Goal: Task Accomplishment & Management: Manage account settings

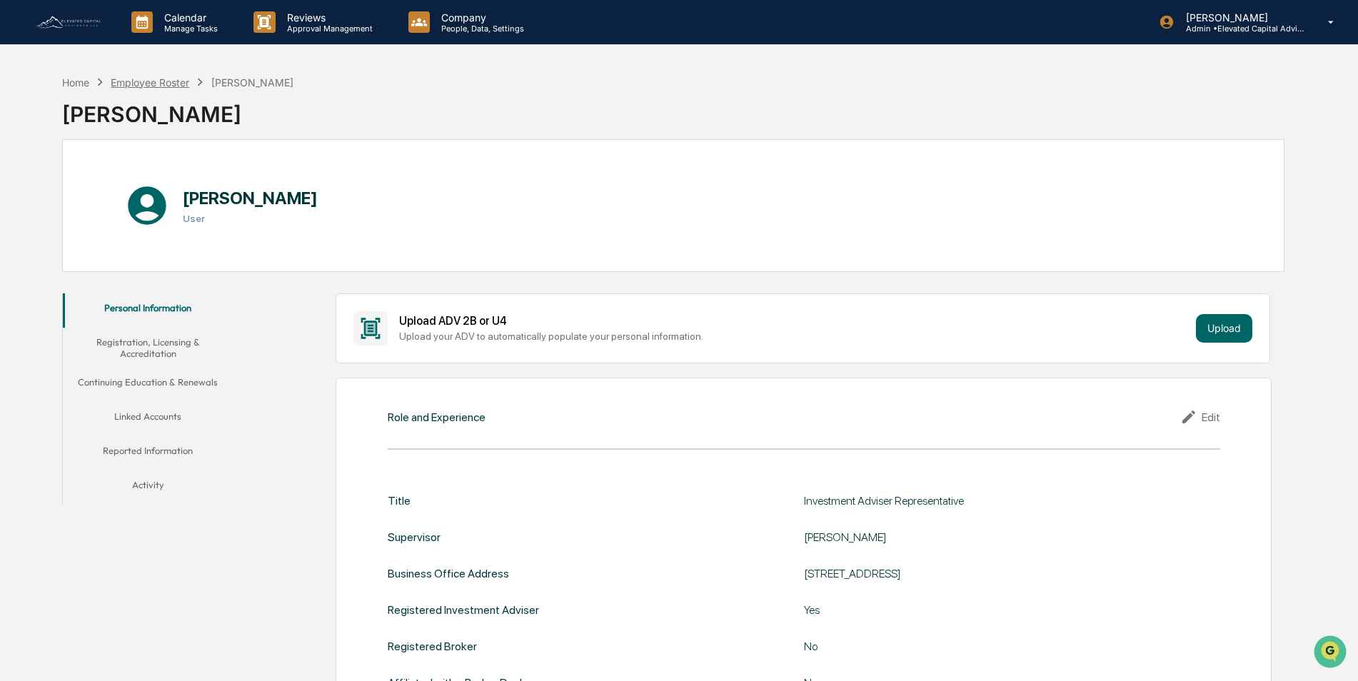
click at [136, 83] on div "Employee Roster" at bounding box center [150, 82] width 79 height 12
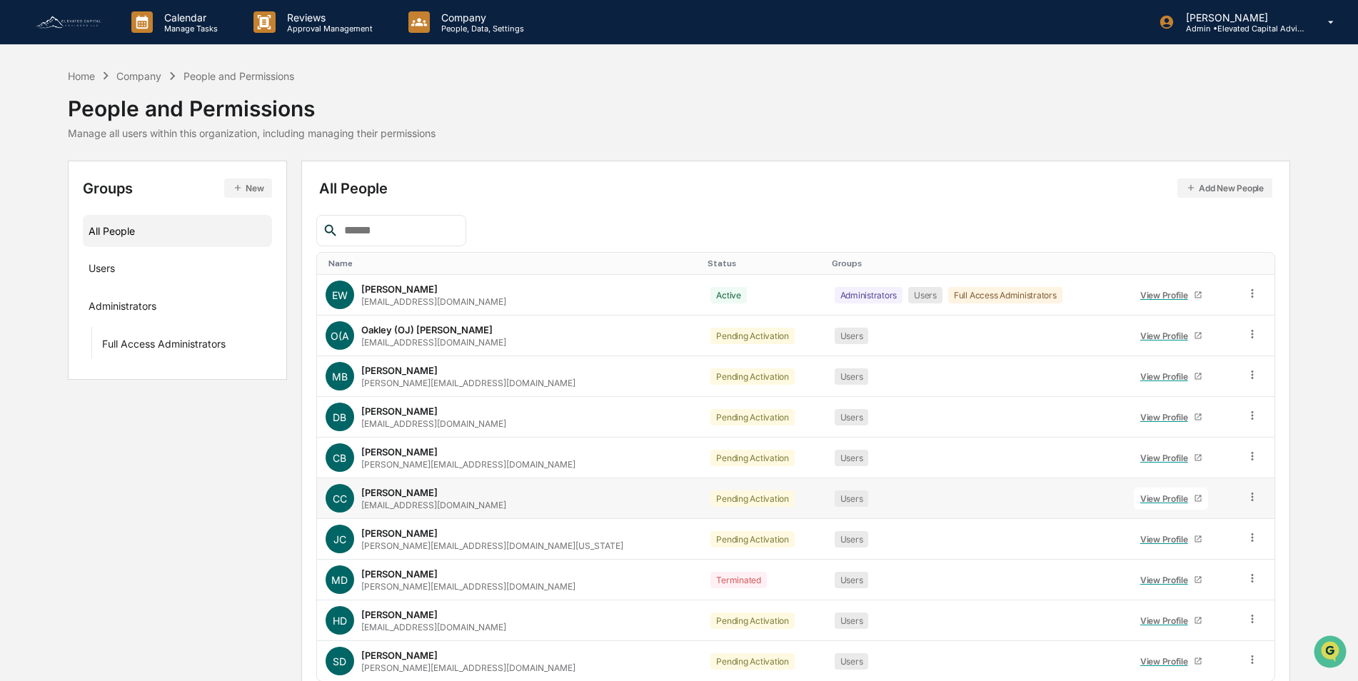
click at [1140, 503] on div "View Profile" at bounding box center [1167, 498] width 54 height 11
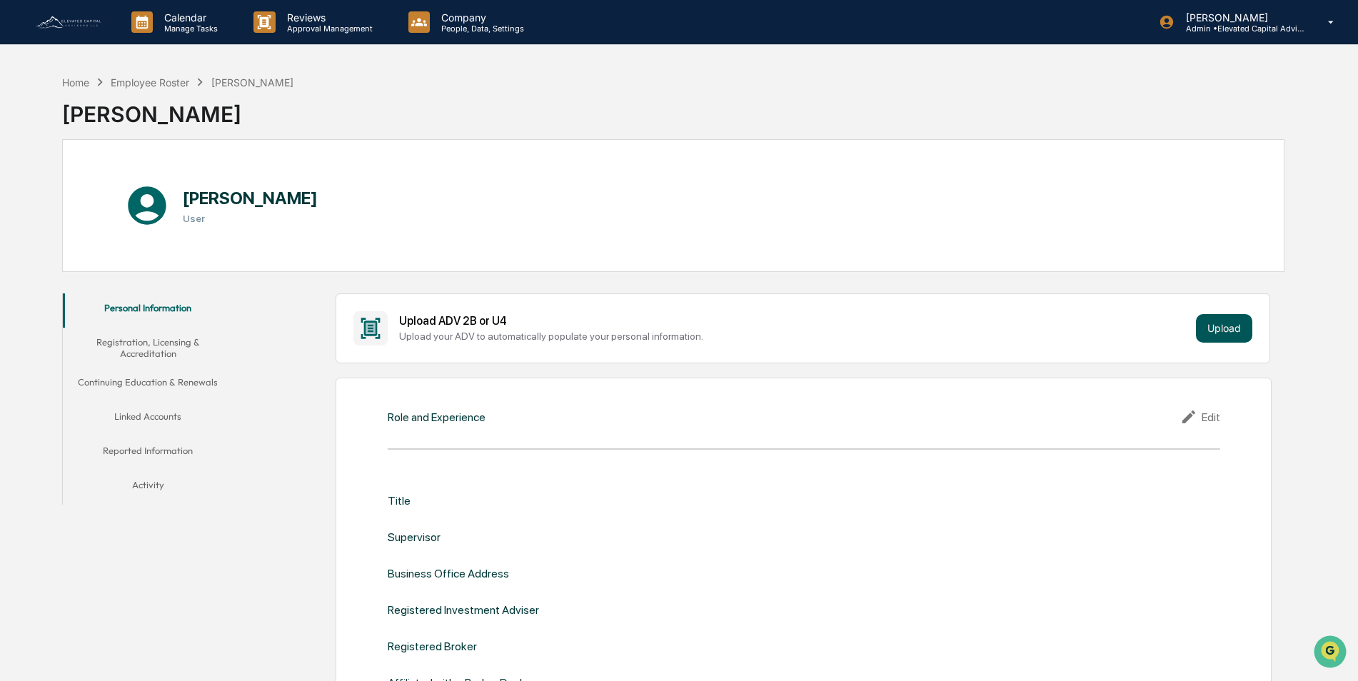
click at [1225, 330] on button "Upload" at bounding box center [1224, 328] width 56 height 29
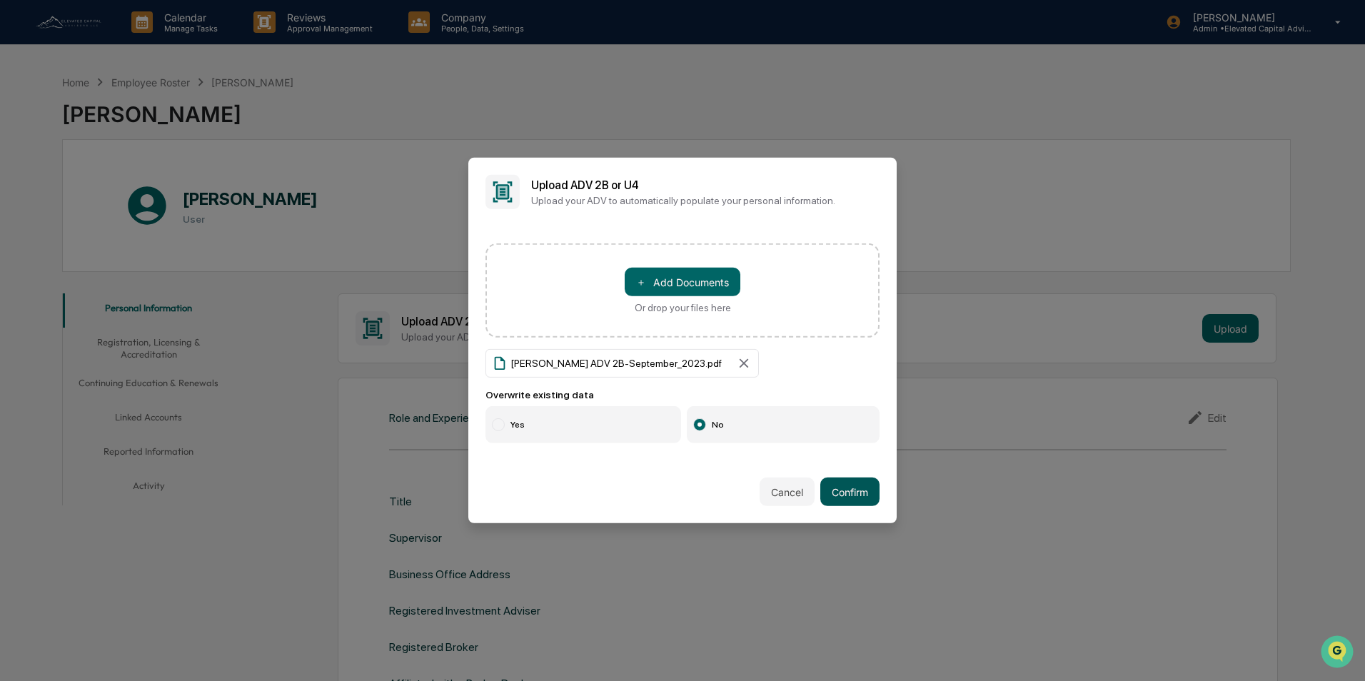
click at [856, 491] on button "Confirm" at bounding box center [849, 492] width 59 height 29
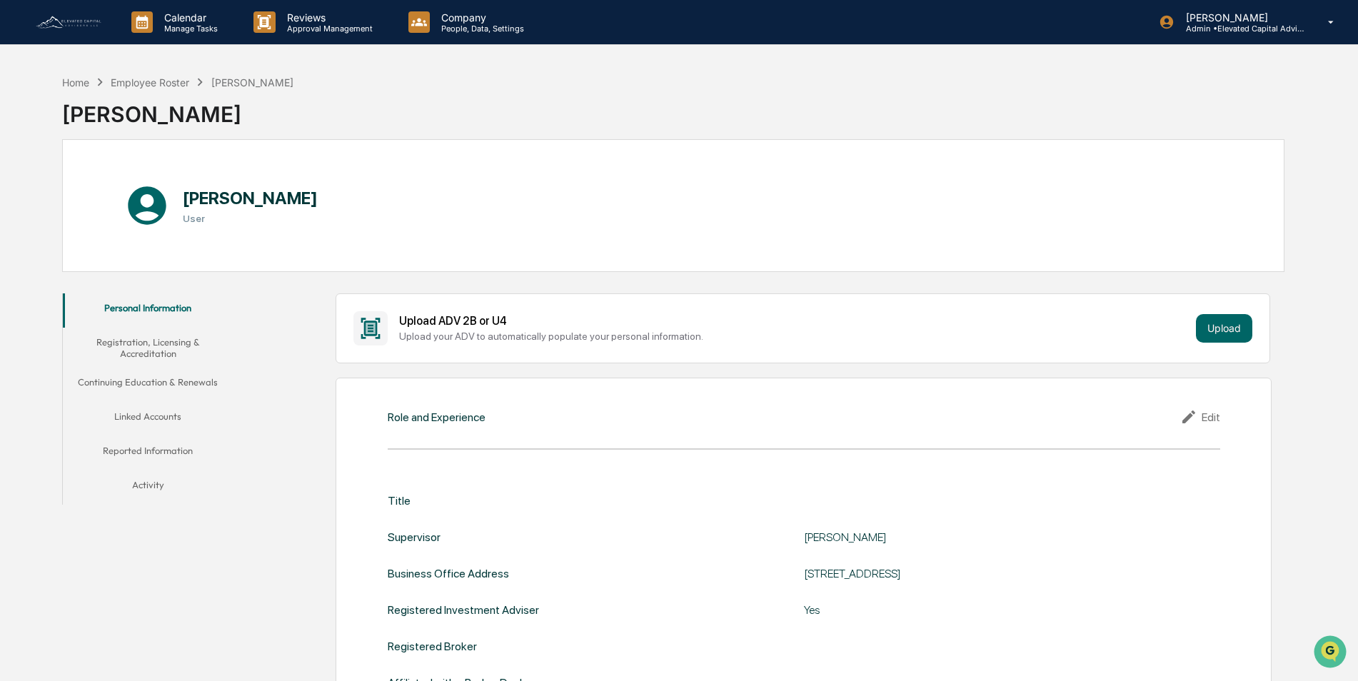
click at [1208, 420] on div "Edit" at bounding box center [1200, 416] width 40 height 17
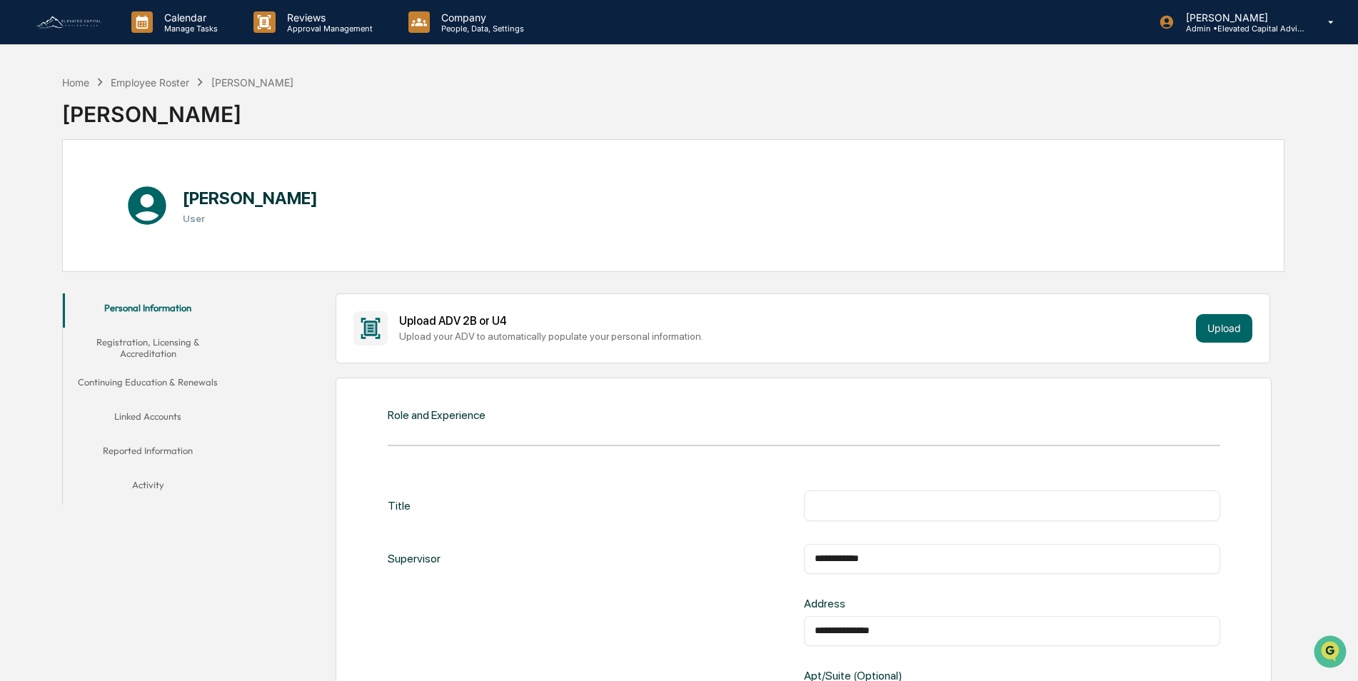
click at [957, 501] on input "text" at bounding box center [1012, 505] width 395 height 14
type input "**********"
click at [750, 495] on div "**********" at bounding box center [804, 506] width 833 height 30
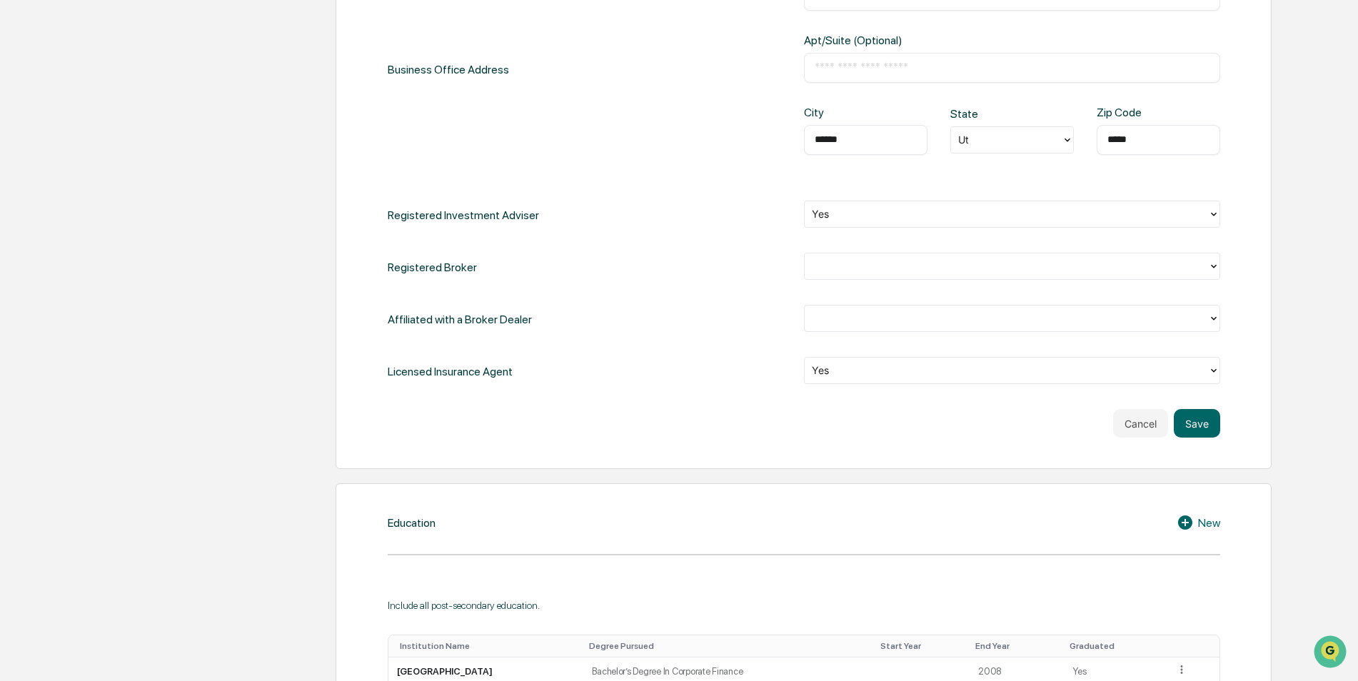
scroll to position [643, 0]
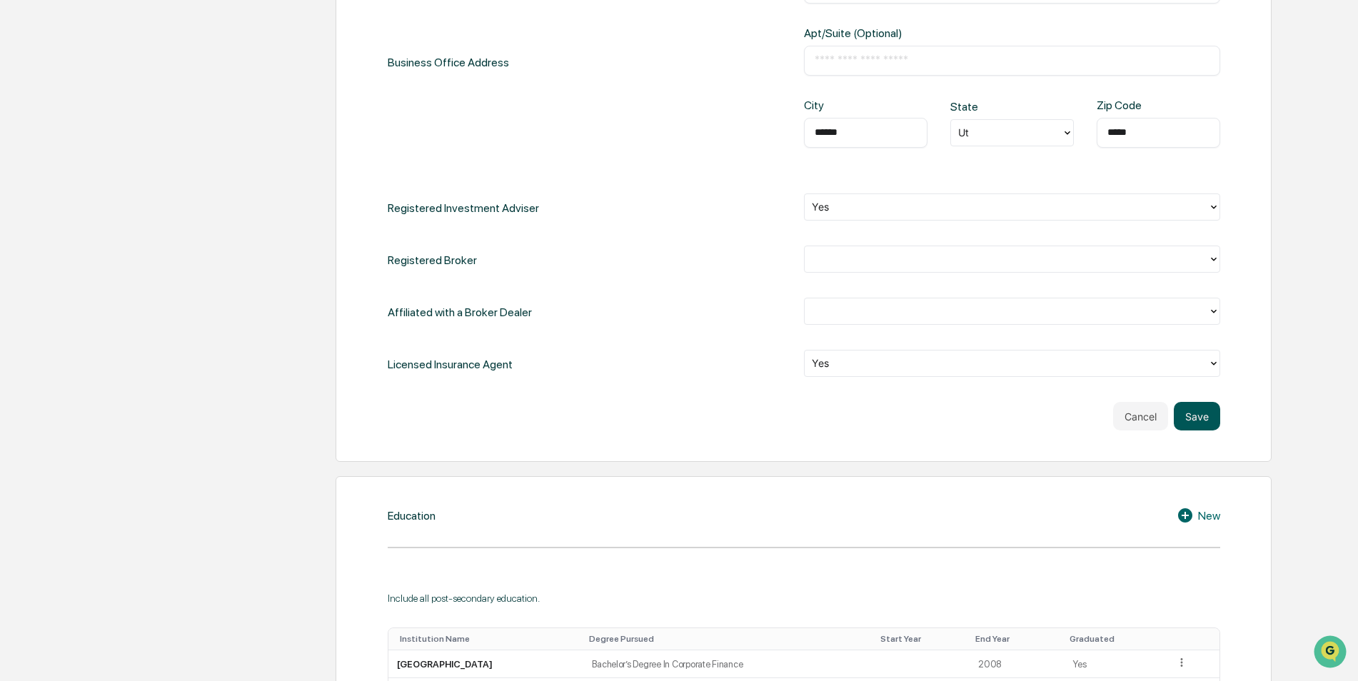
click at [1199, 423] on button "Save" at bounding box center [1197, 416] width 46 height 29
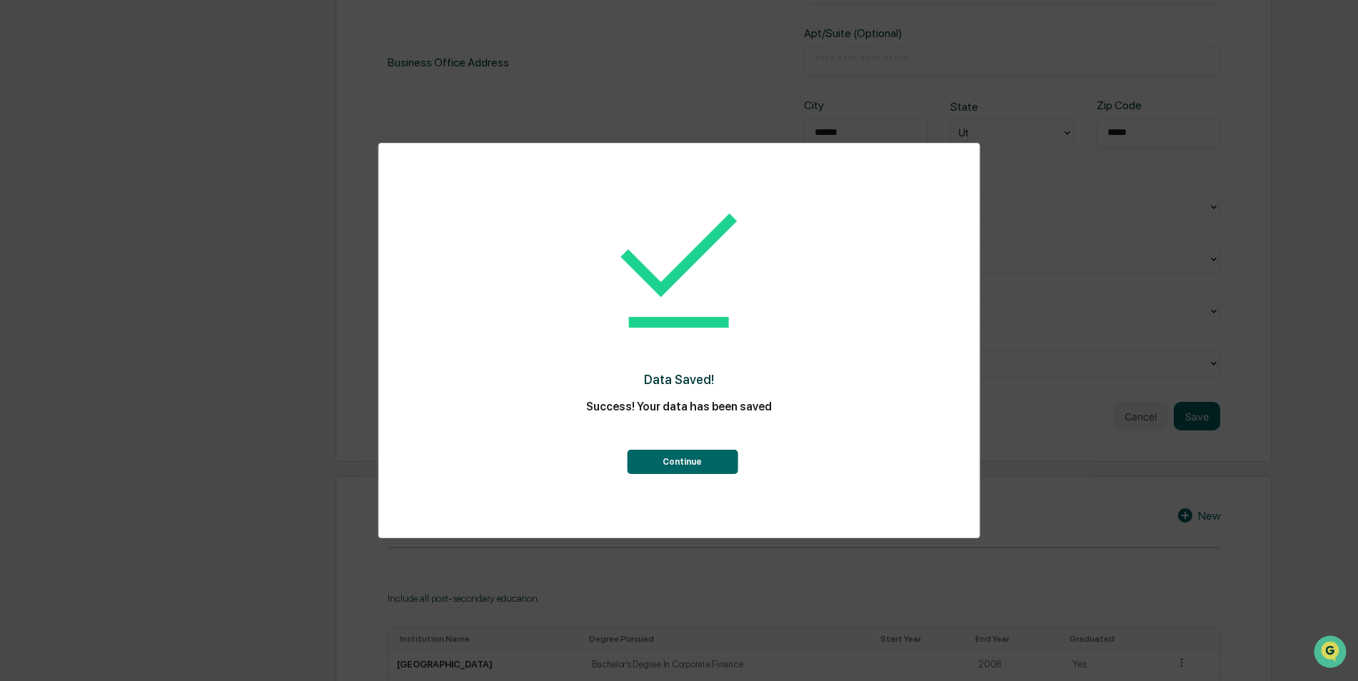
click at [696, 461] on button "Continue" at bounding box center [682, 462] width 111 height 24
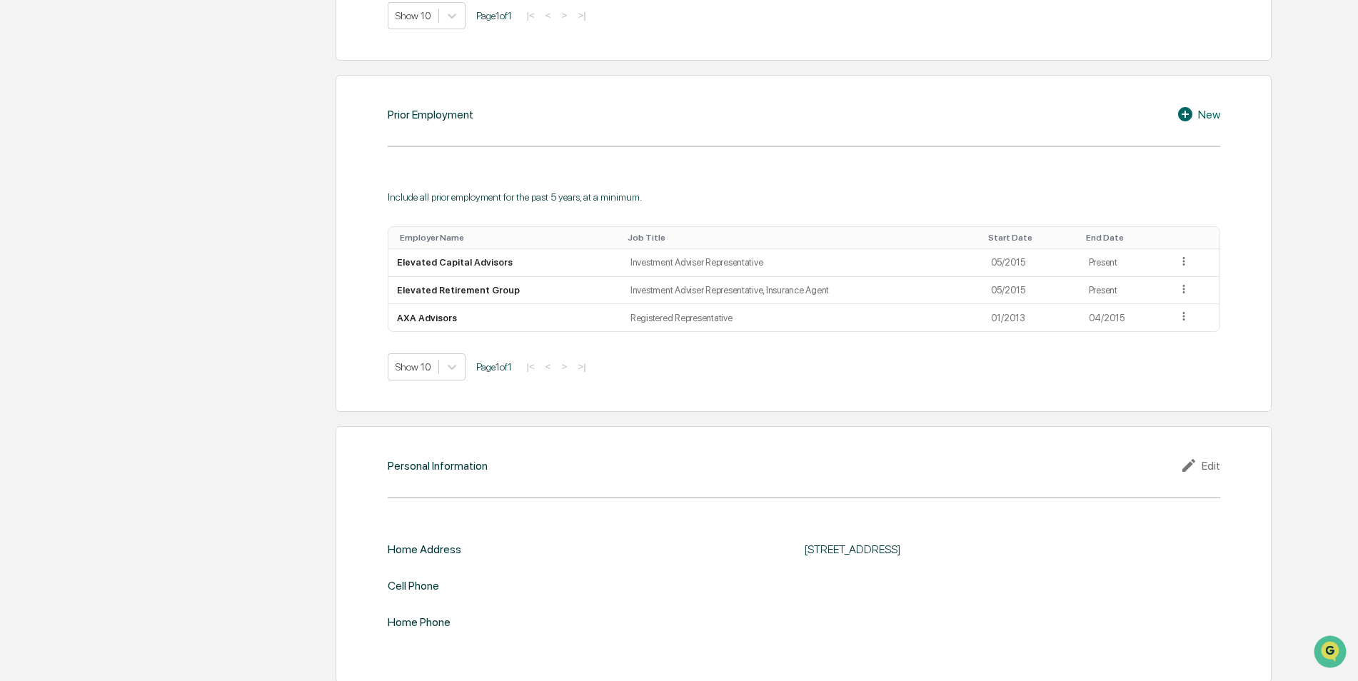
scroll to position [1053, 0]
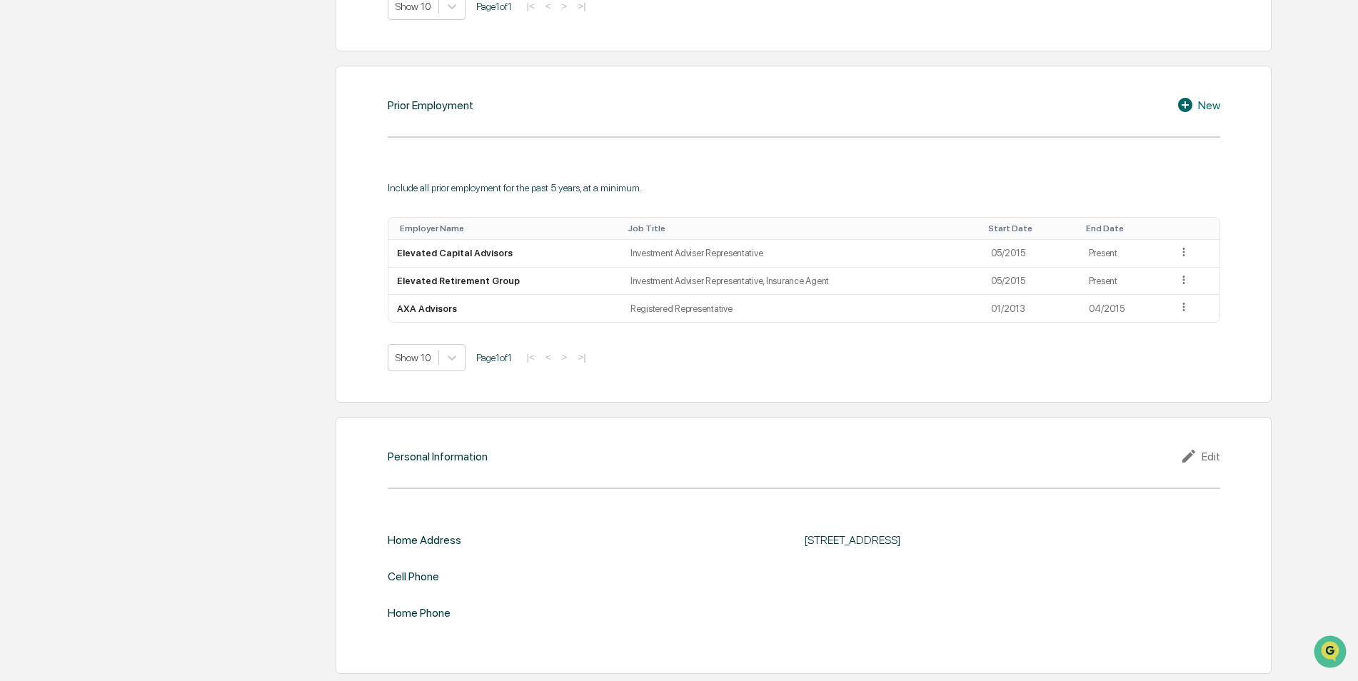
click at [1202, 455] on div "Edit" at bounding box center [1200, 456] width 40 height 17
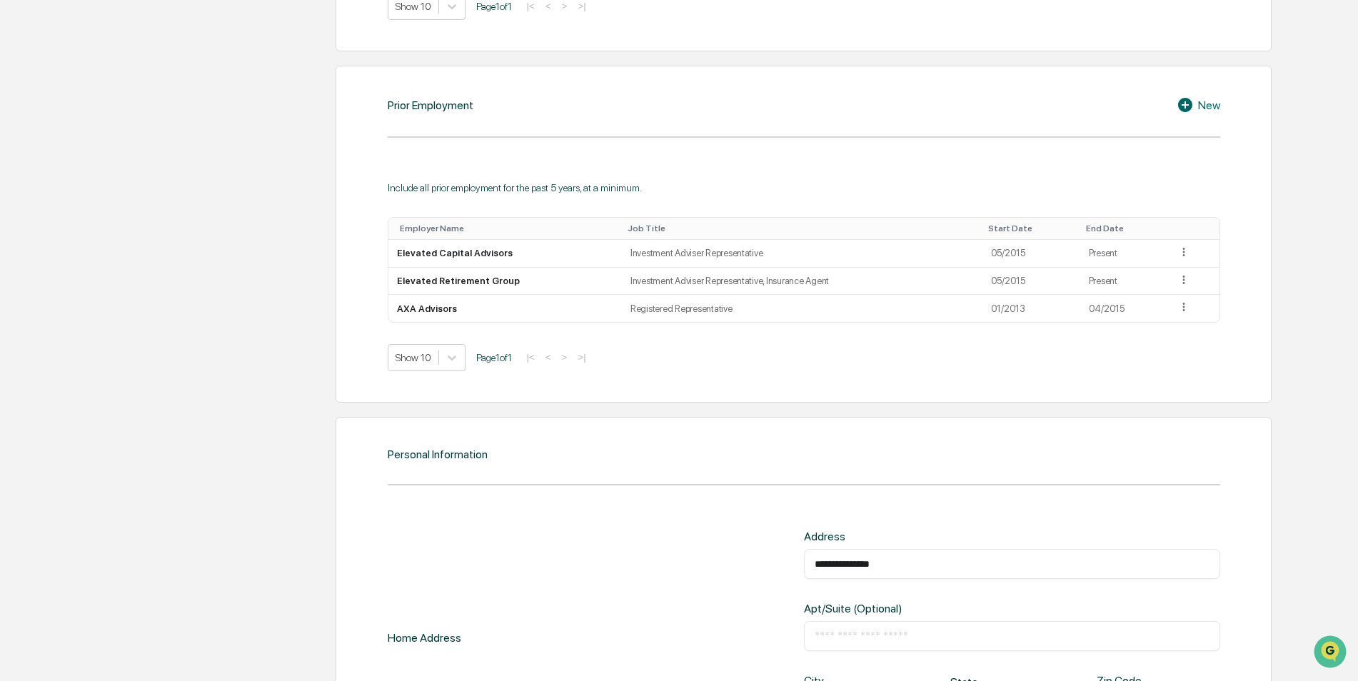
drag, startPoint x: 908, startPoint y: 566, endPoint x: 730, endPoint y: 565, distance: 177.8
click at [728, 566] on div "**********" at bounding box center [804, 638] width 833 height 216
click at [735, 558] on div "Home Address Address ​ Apt/Suite (Optional) ​ City ****** ​ State Ut Zip Code *…" at bounding box center [804, 638] width 833 height 216
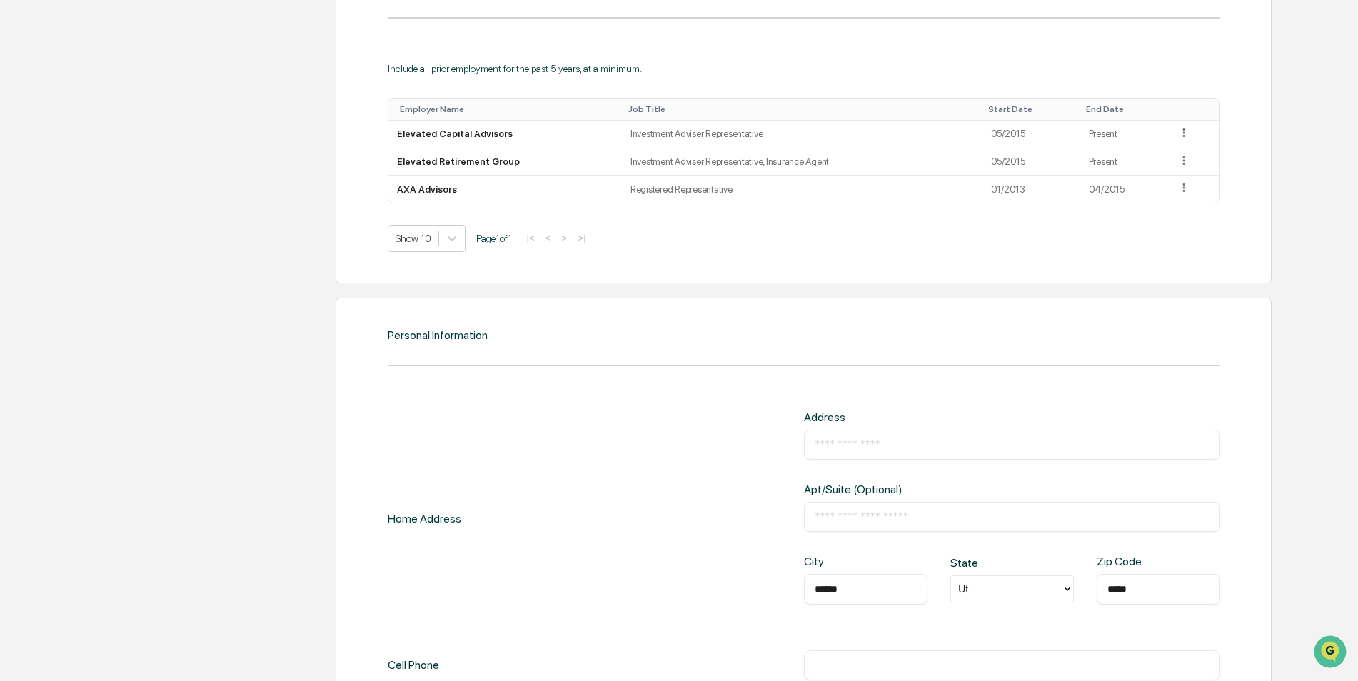
scroll to position [1314, 0]
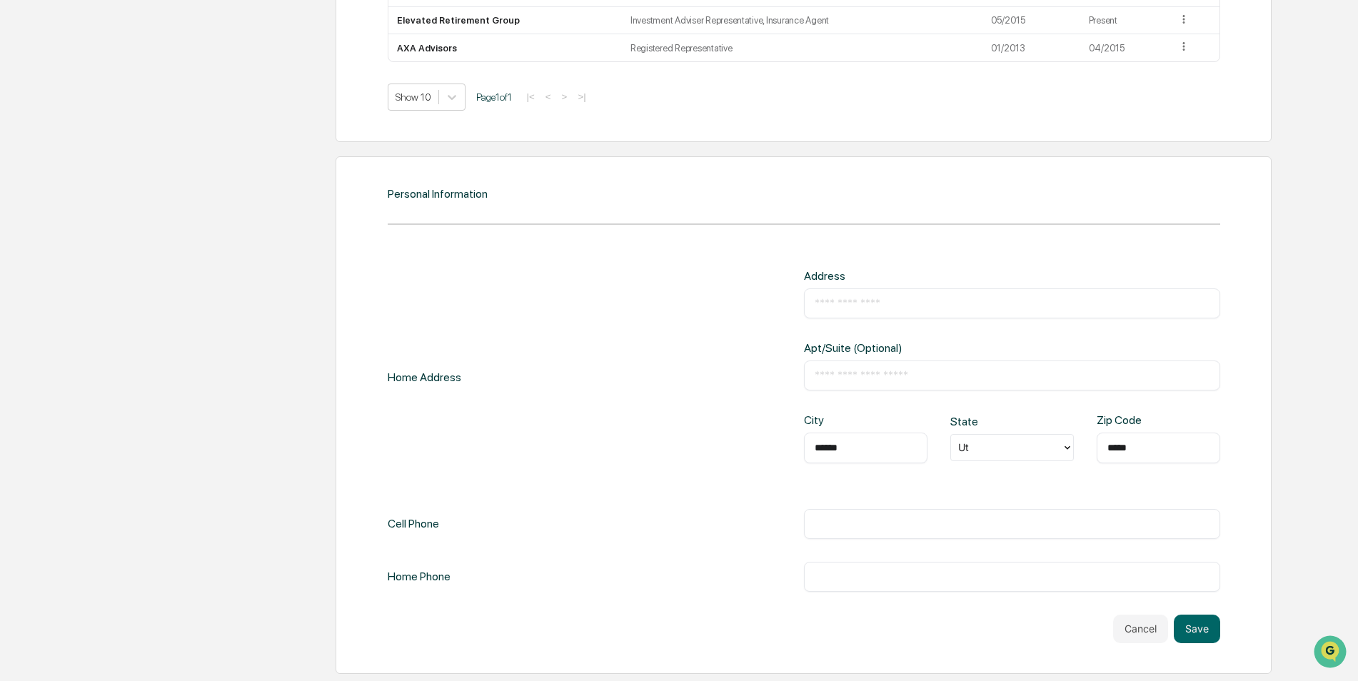
click at [879, 448] on input "******" at bounding box center [866, 448] width 102 height 14
drag, startPoint x: 858, startPoint y: 446, endPoint x: 737, endPoint y: 444, distance: 121.4
click at [737, 444] on div "Home Address Address ​ Apt/Suite (Optional) ​ City ****** ​ State Ut Zip Code *…" at bounding box center [804, 377] width 833 height 216
click at [1055, 450] on div "Ut" at bounding box center [1006, 448] width 111 height 22
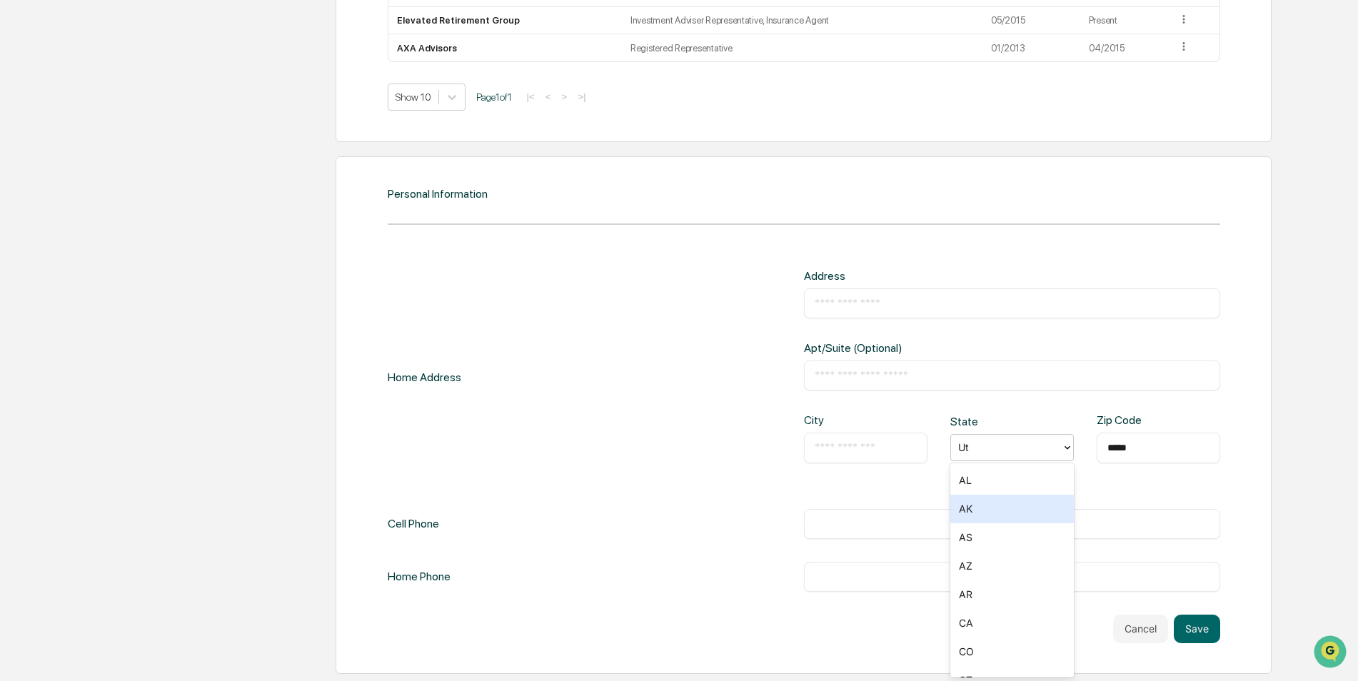
click at [1117, 486] on div "Home Address Address ​ Apt/Suite (Optional) ​ City ​ State 59 results available…" at bounding box center [804, 430] width 833 height 323
drag, startPoint x: 1153, startPoint y: 451, endPoint x: 1066, endPoint y: 451, distance: 87.1
click at [1066, 451] on div "City ​ State Ut Zip Code ***** ​" at bounding box center [1012, 449] width 416 height 72
click at [772, 503] on div "Home Address Address ​ Apt/Suite (Optional) ​ City ​ State Ut Zip Code ​ Cell P…" at bounding box center [804, 430] width 833 height 323
click at [1193, 632] on button "Save" at bounding box center [1197, 629] width 46 height 29
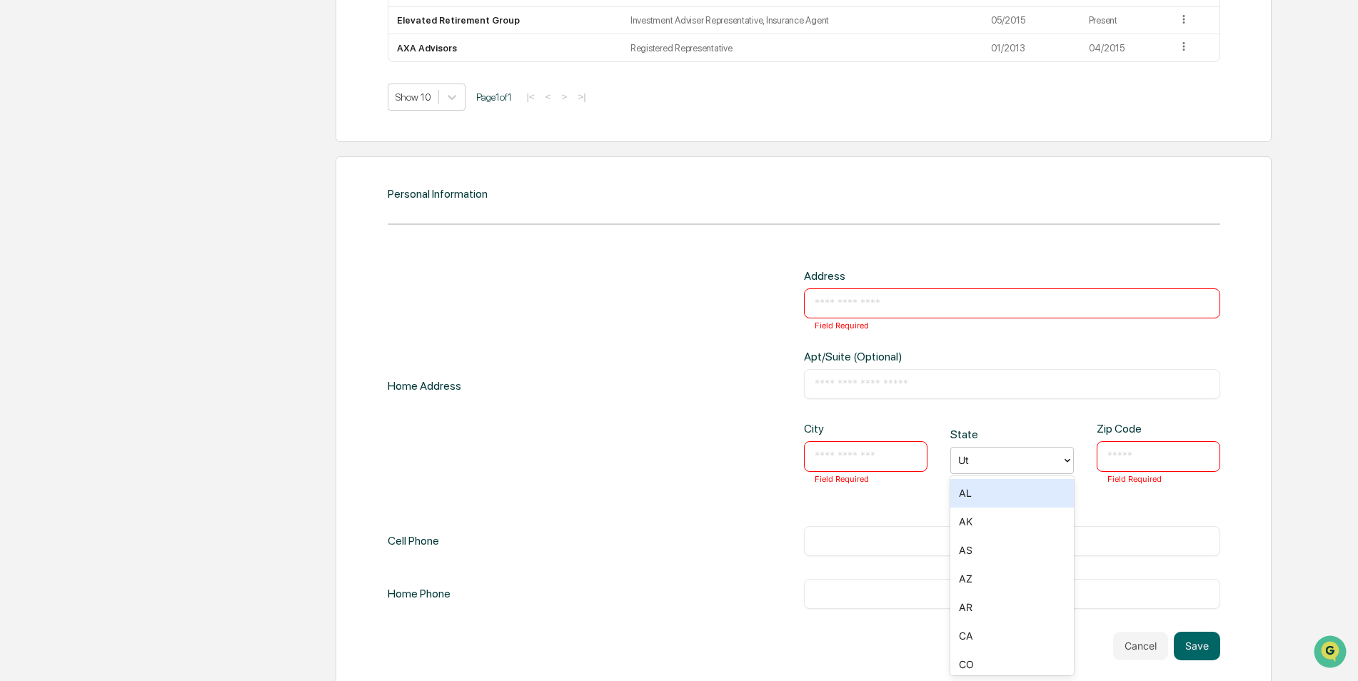
click at [996, 462] on div at bounding box center [1006, 461] width 96 height 16
click at [985, 458] on div at bounding box center [1006, 461] width 96 height 16
click at [978, 461] on div at bounding box center [1006, 461] width 96 height 16
drag, startPoint x: 955, startPoint y: 461, endPoint x: 970, endPoint y: 459, distance: 14.4
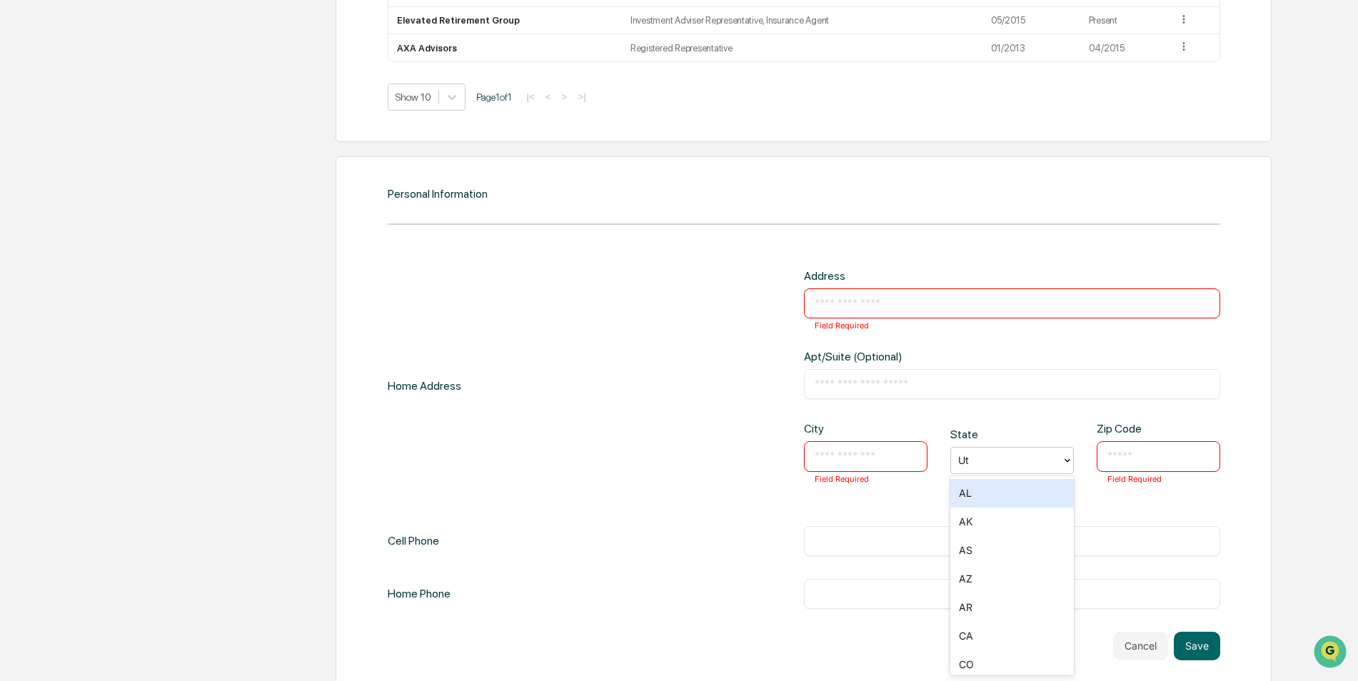
click at [970, 459] on div "Ut" at bounding box center [1006, 461] width 111 height 22
click at [885, 507] on div "Home Address Address ​ Field Required Apt/Suite (Optional) ​ City ​ Field Requi…" at bounding box center [804, 439] width 833 height 340
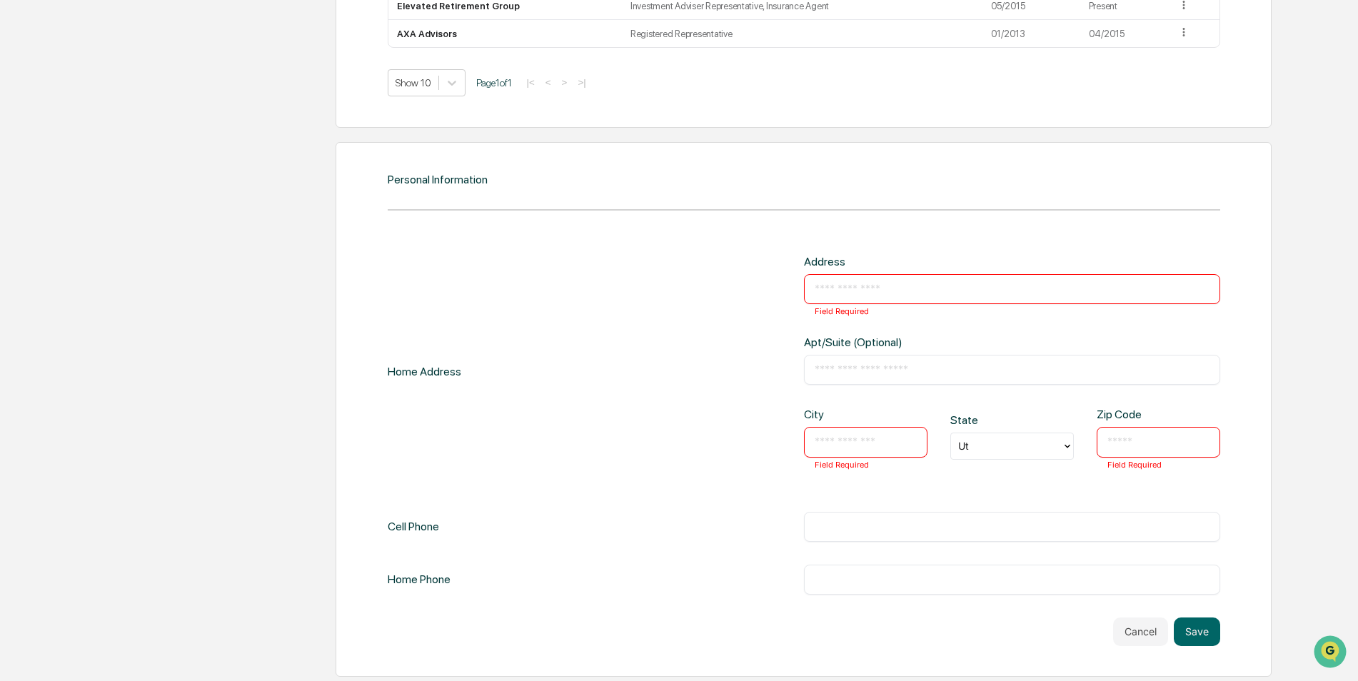
scroll to position [1331, 0]
click at [1134, 628] on button "Cancel" at bounding box center [1140, 629] width 55 height 29
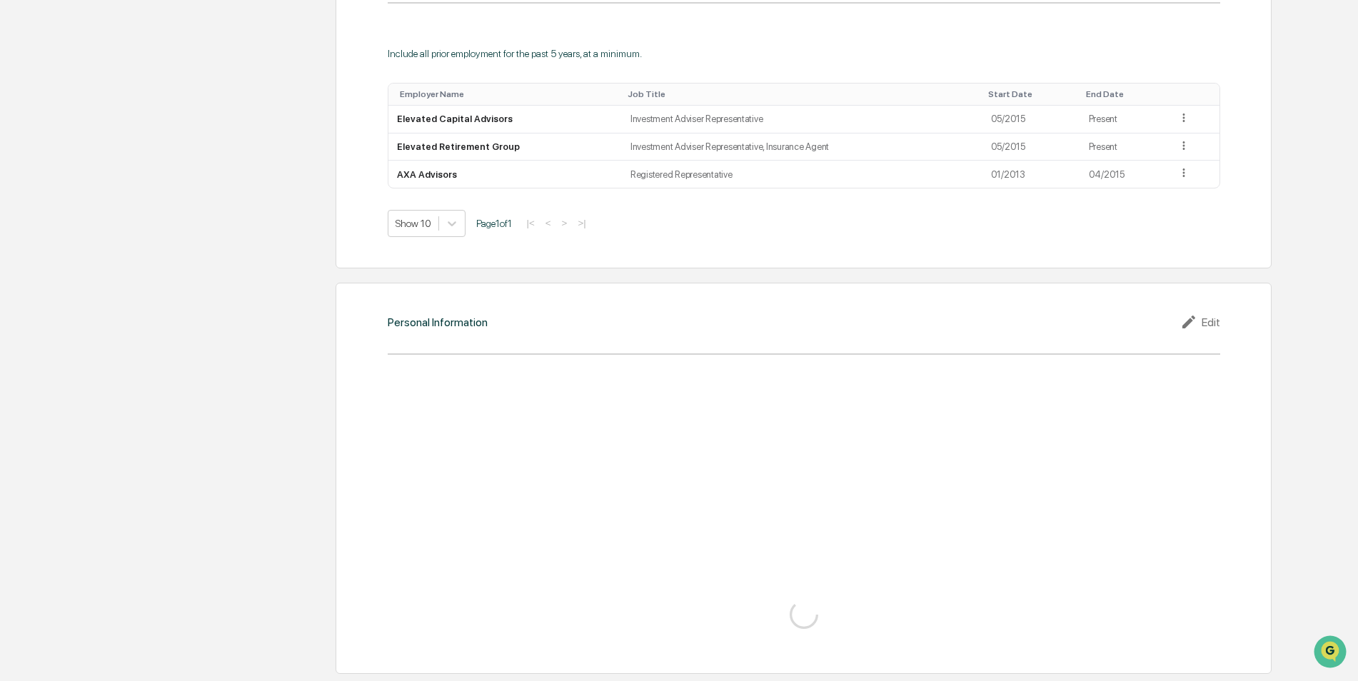
scroll to position [1053, 0]
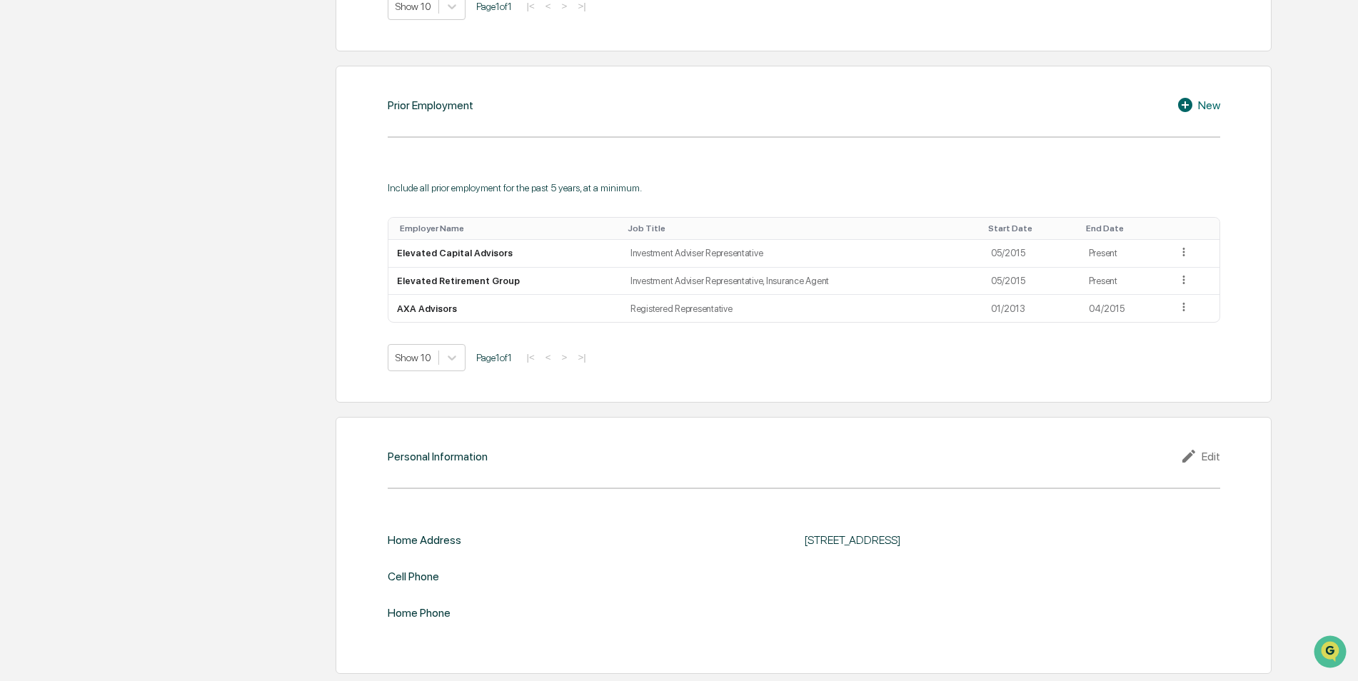
click at [1198, 458] on icon at bounding box center [1190, 456] width 21 height 17
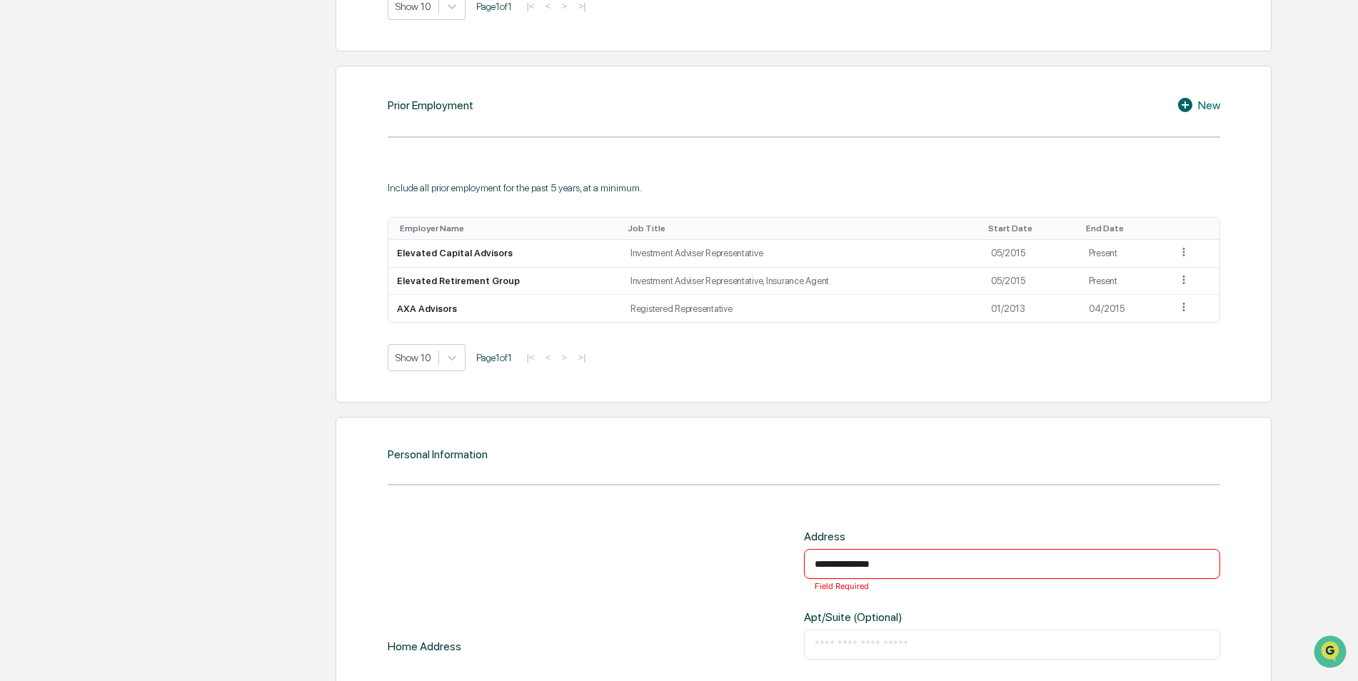
scroll to position [1331, 0]
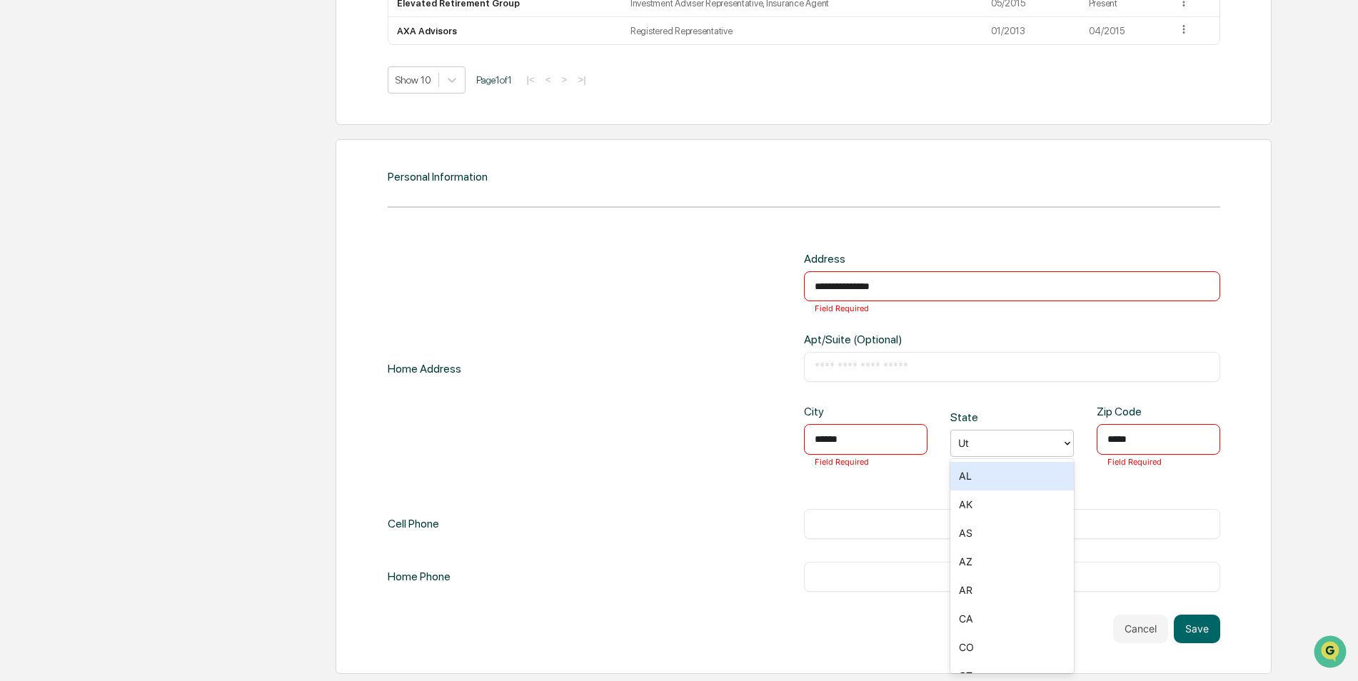
click at [1068, 445] on icon at bounding box center [1068, 444] width 6 height 4
click at [998, 443] on div at bounding box center [1006, 444] width 96 height 16
click at [997, 443] on div at bounding box center [1006, 444] width 96 height 16
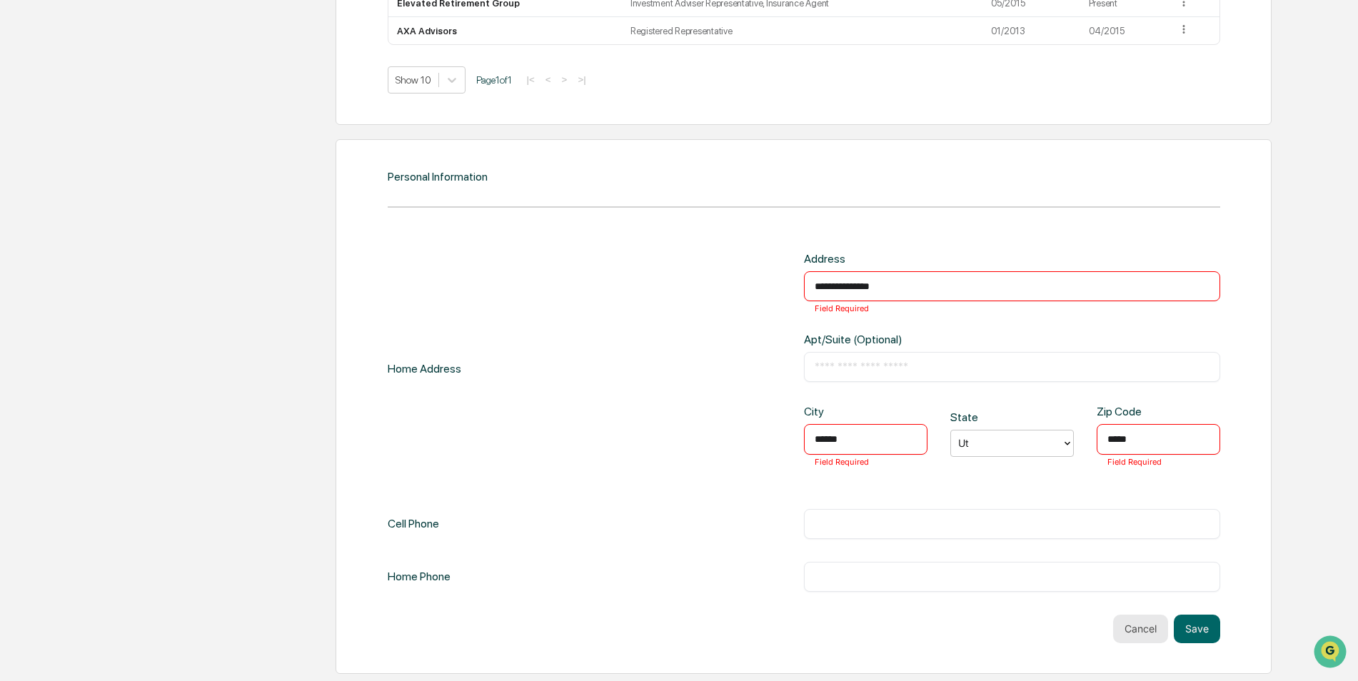
click at [1133, 632] on button "Cancel" at bounding box center [1140, 629] width 55 height 29
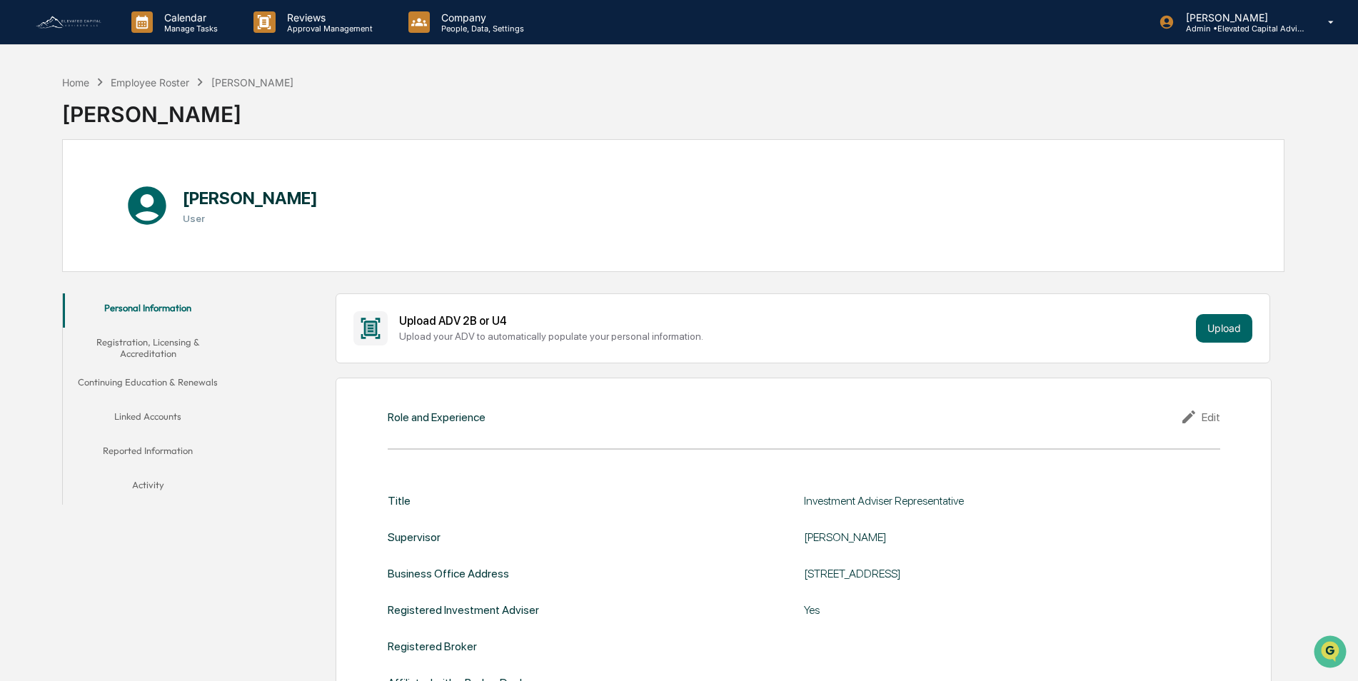
click at [141, 345] on button "Registration, Licensing & Accreditation" at bounding box center [148, 348] width 171 height 41
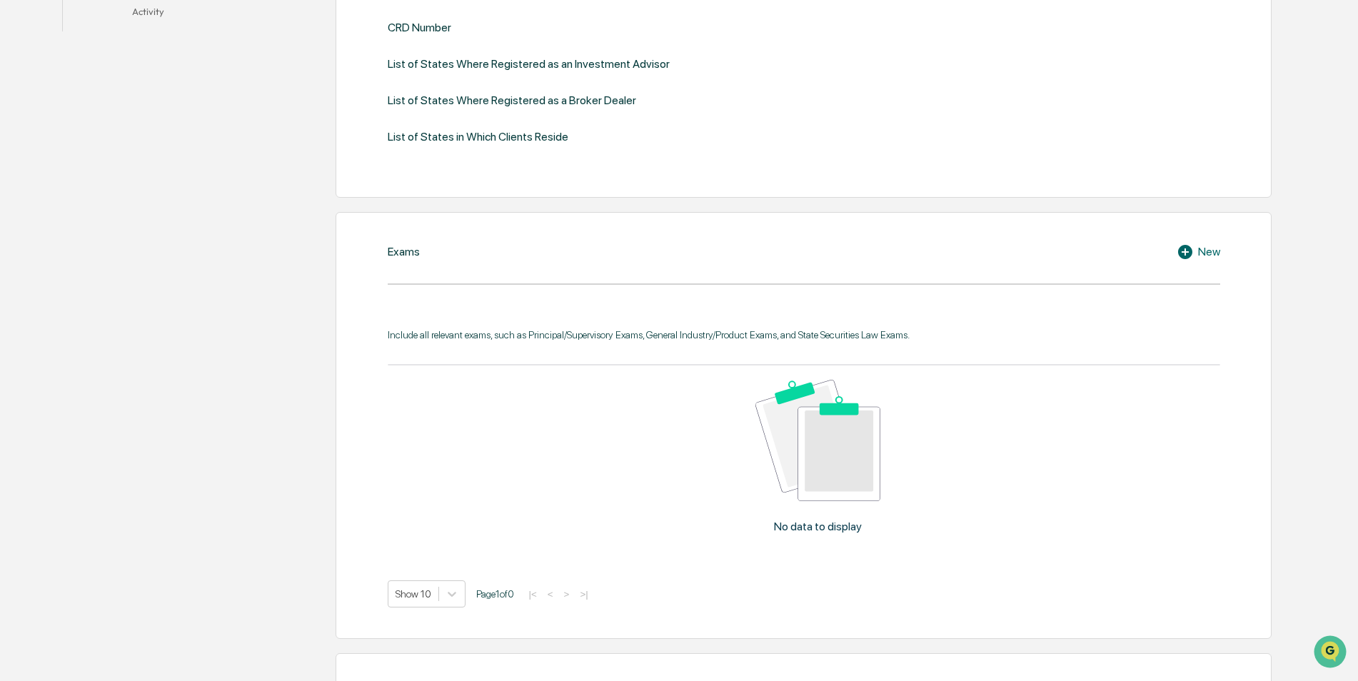
scroll to position [143, 0]
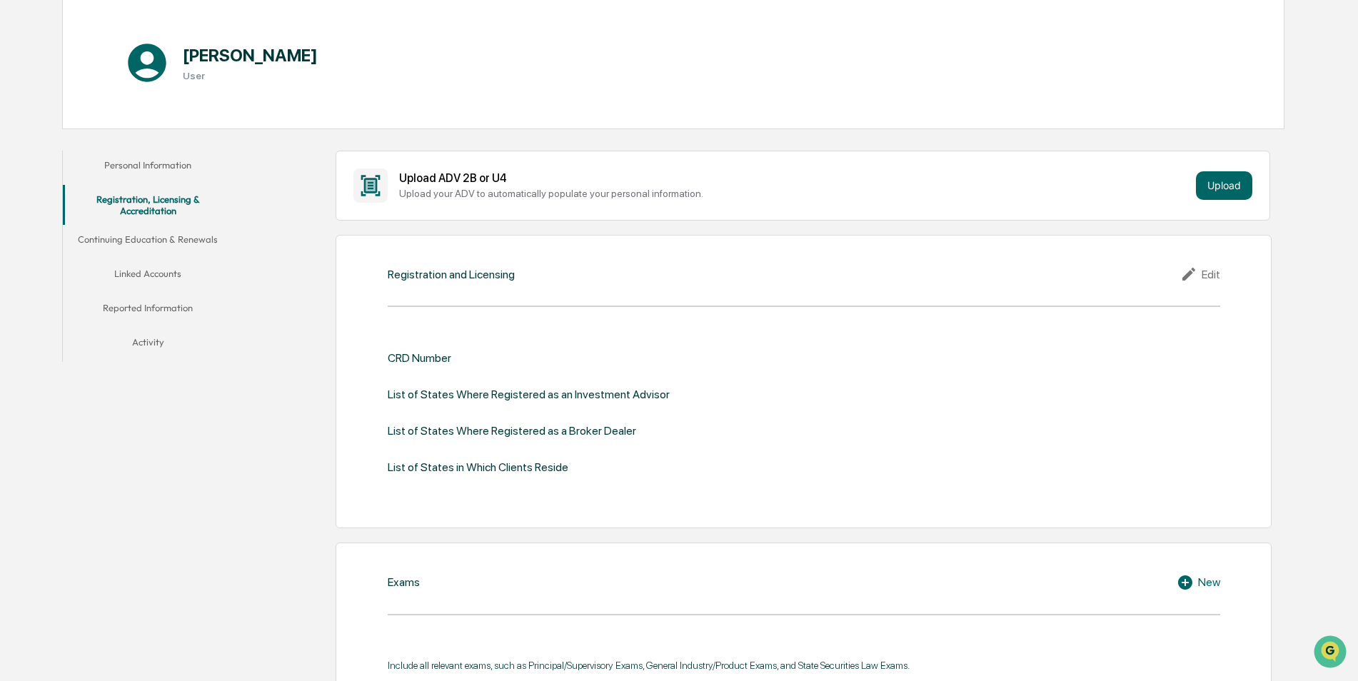
click at [1222, 272] on div "Registration and Licensing Edit CRD Number List of States Where Registered as a…" at bounding box center [803, 381] width 935 height 293
click at [1218, 281] on div "Edit" at bounding box center [1200, 274] width 40 height 17
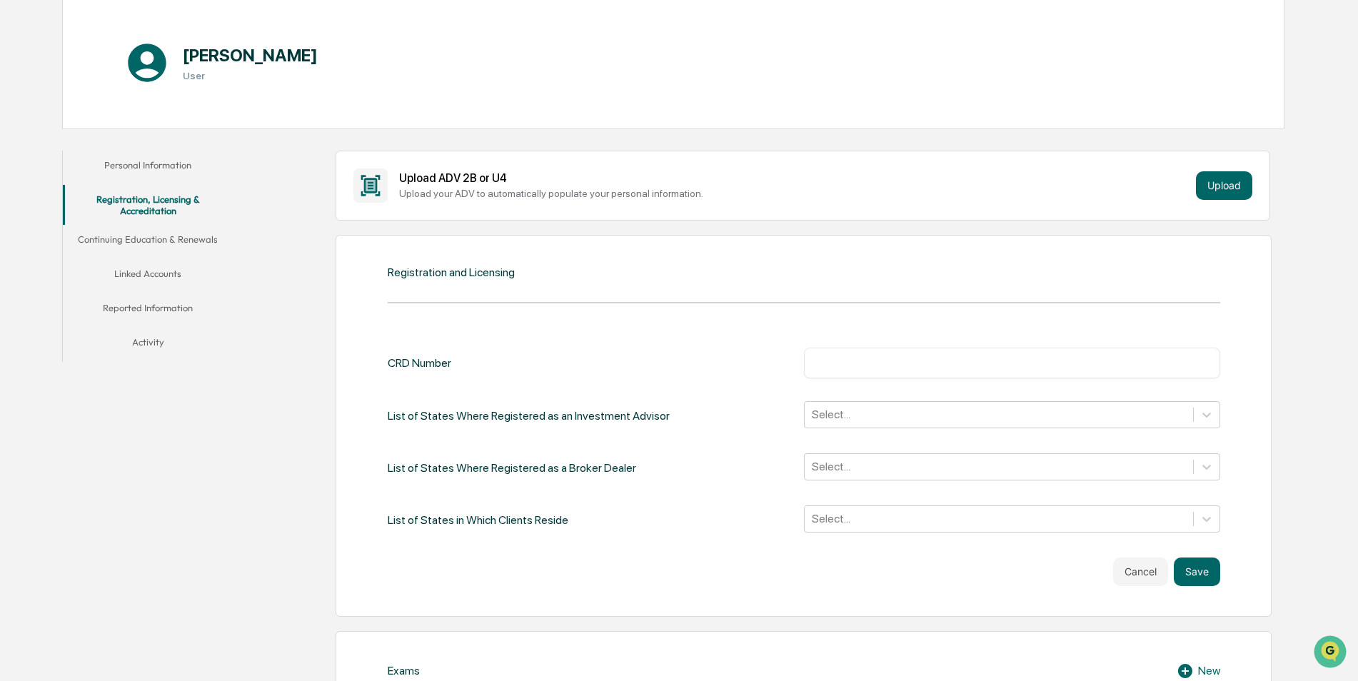
click at [894, 364] on input "text" at bounding box center [1012, 363] width 395 height 14
type input "*******"
click at [731, 368] on div "CRD Number ******* ​" at bounding box center [804, 363] width 833 height 30
click at [888, 407] on div at bounding box center [999, 414] width 374 height 16
click at [746, 385] on div "CRD Number ******* ​ List of States Where Registered as an Investment Advisor S…" at bounding box center [804, 441] width 833 height 186
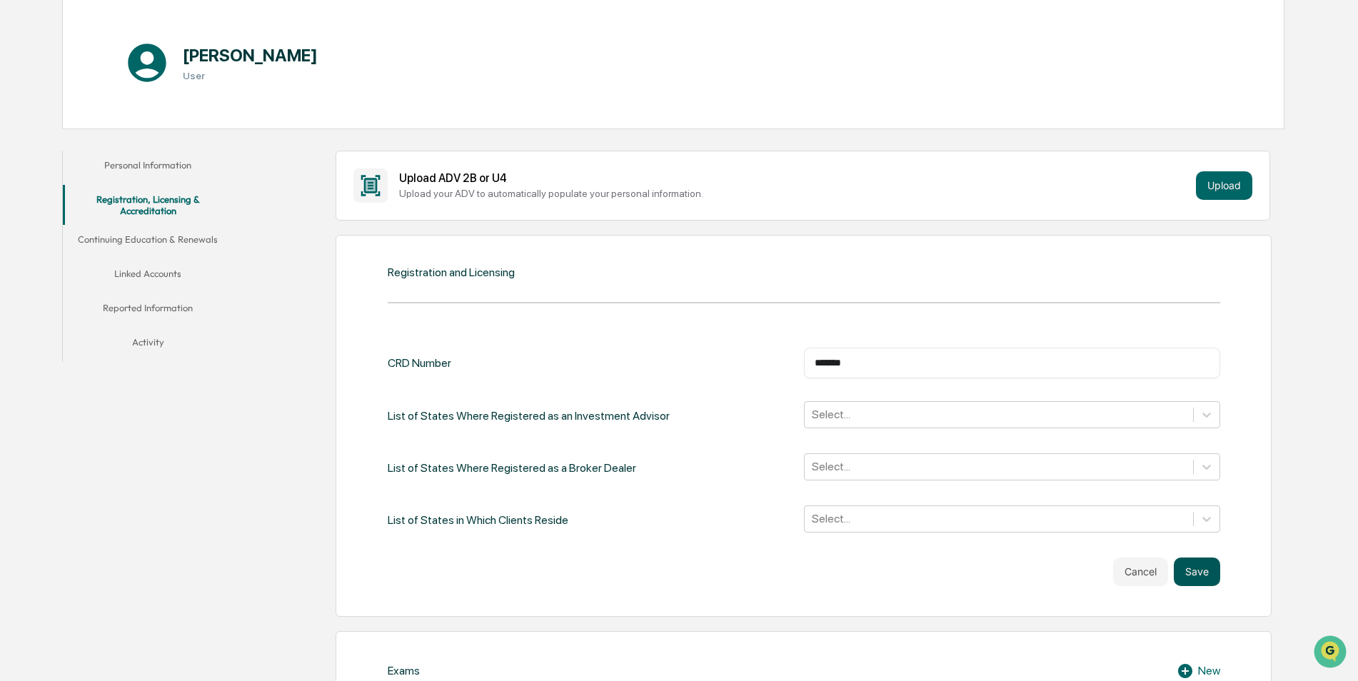
click at [1192, 566] on button "Save" at bounding box center [1197, 572] width 46 height 29
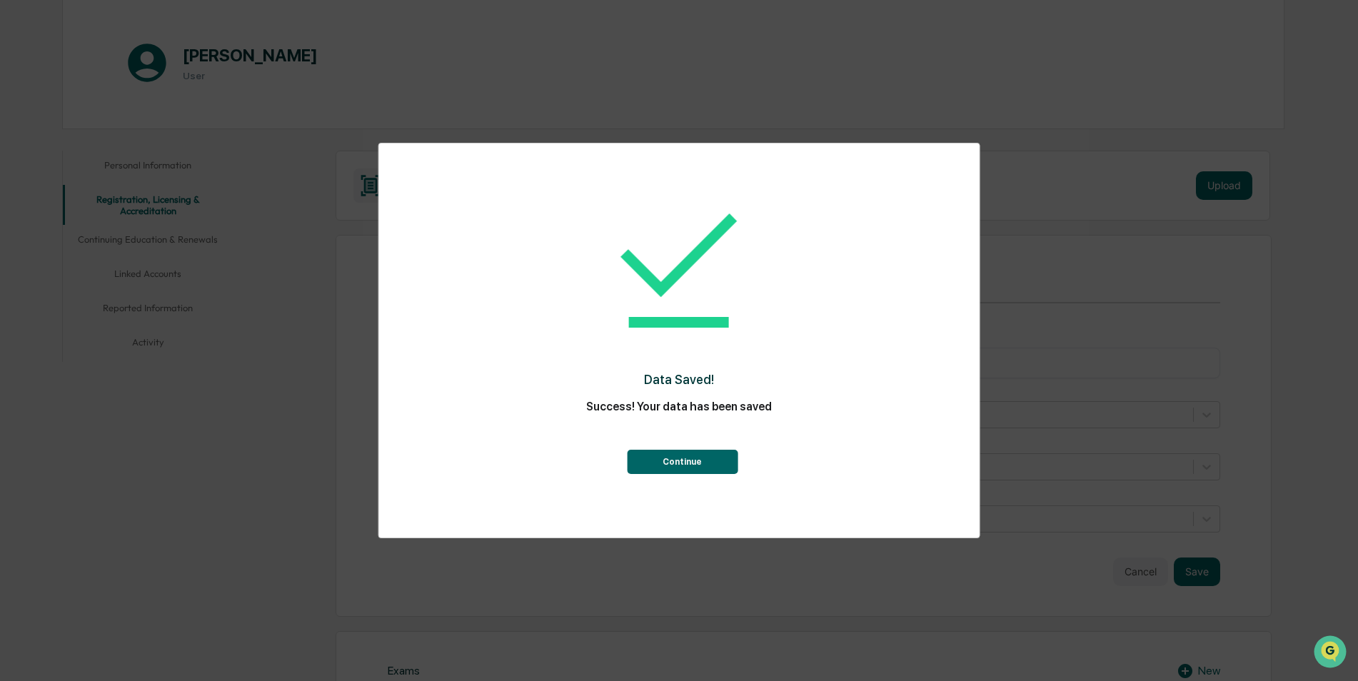
click at [698, 460] on button "Continue" at bounding box center [682, 462] width 111 height 24
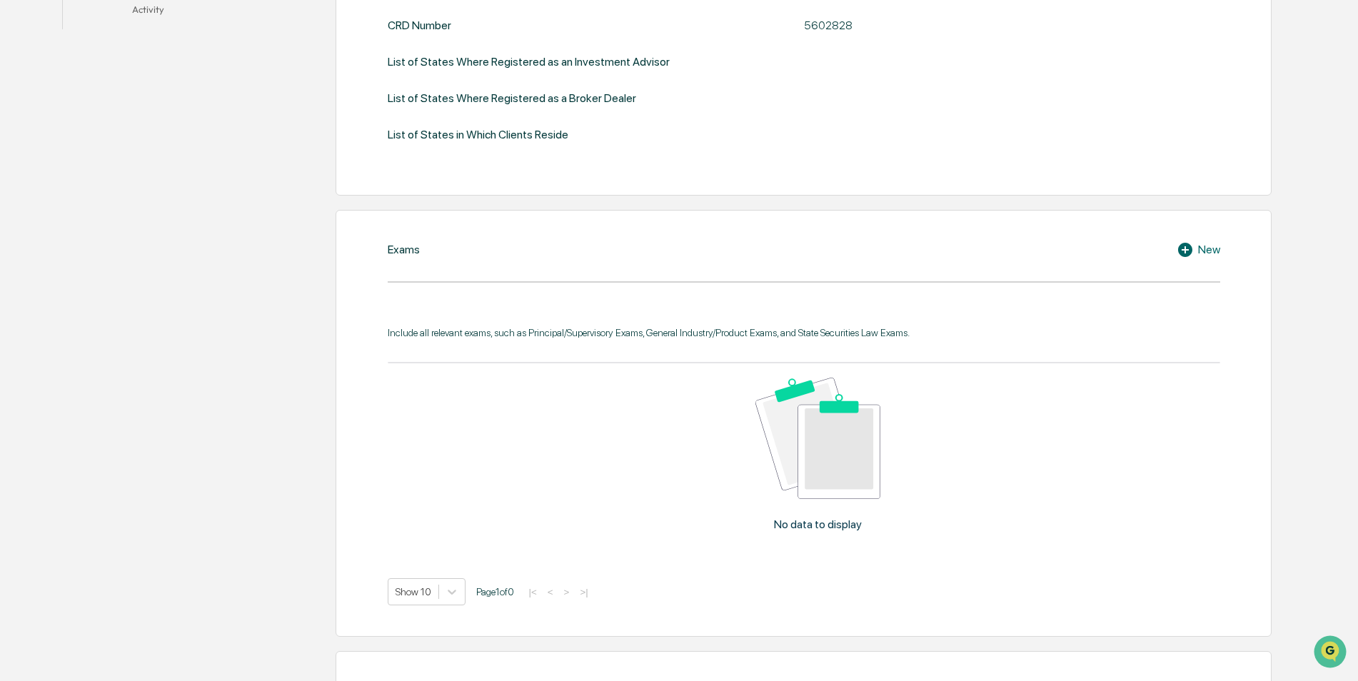
scroll to position [428, 0]
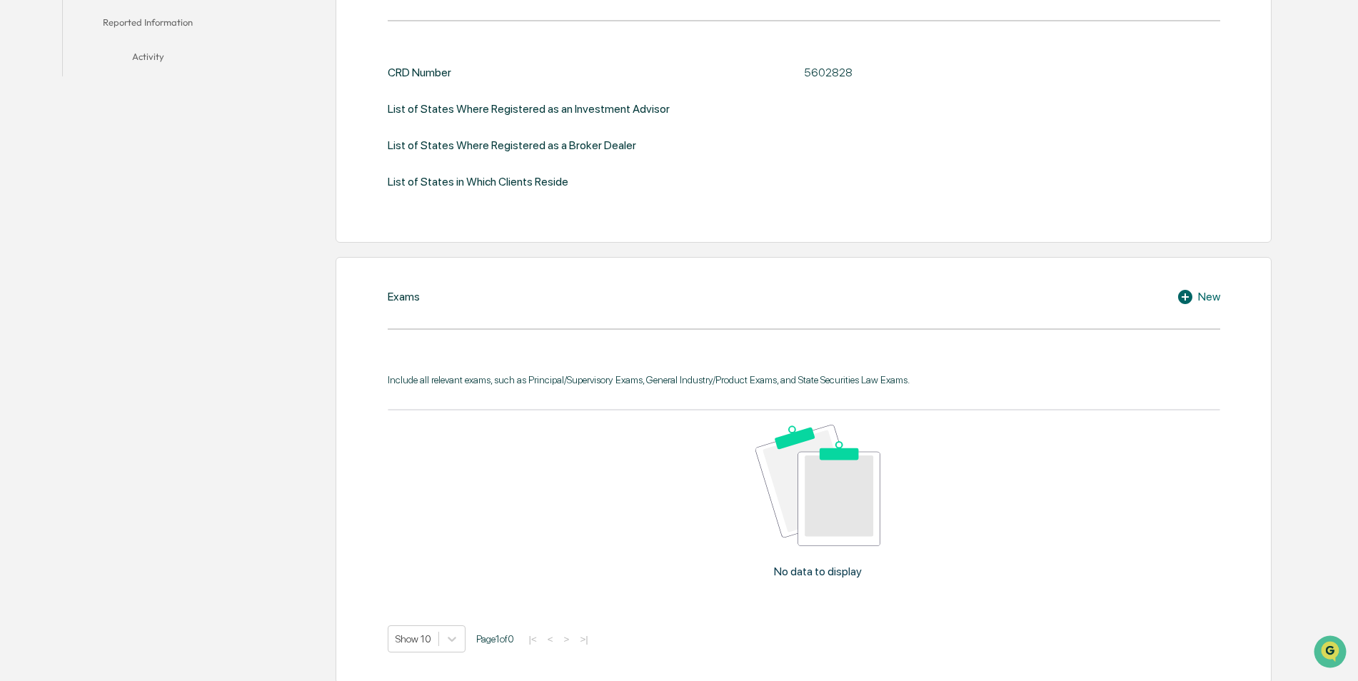
click at [1190, 296] on icon at bounding box center [1185, 297] width 14 height 14
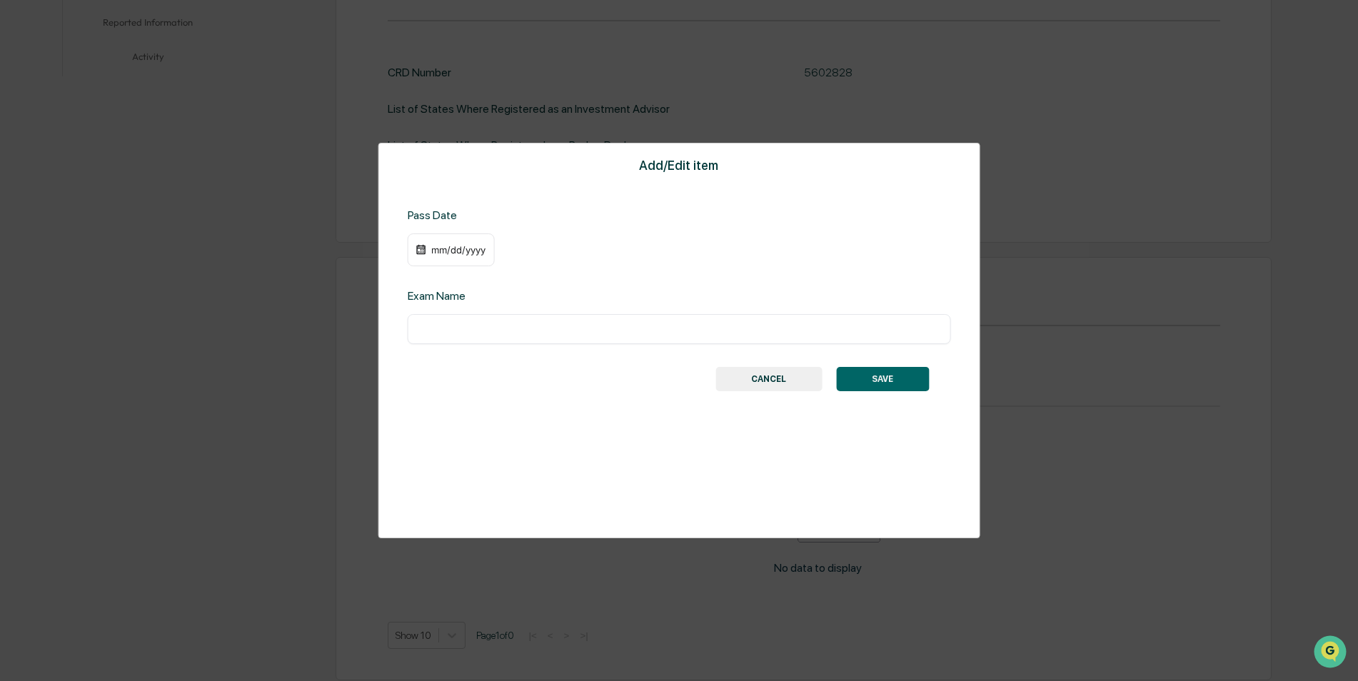
click at [536, 326] on input "text" at bounding box center [679, 329] width 522 height 14
click at [755, 379] on button "CANCEL" at bounding box center [769, 379] width 106 height 24
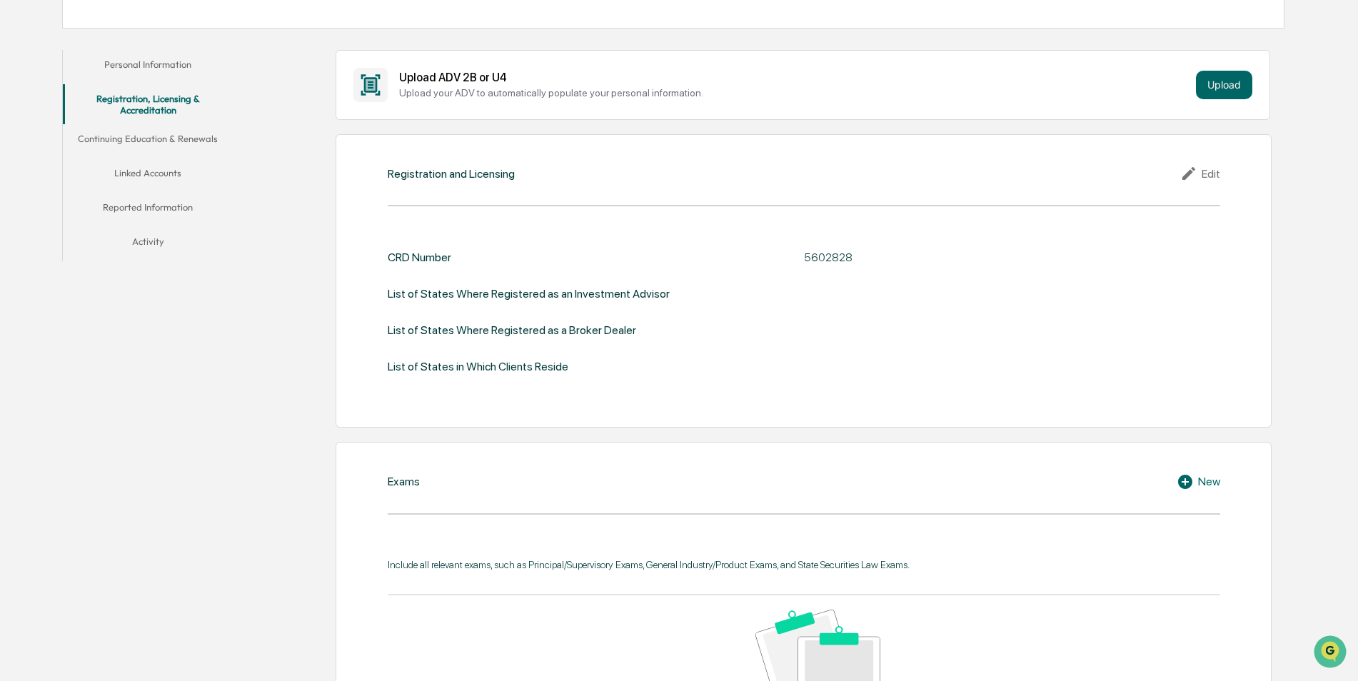
scroll to position [0, 0]
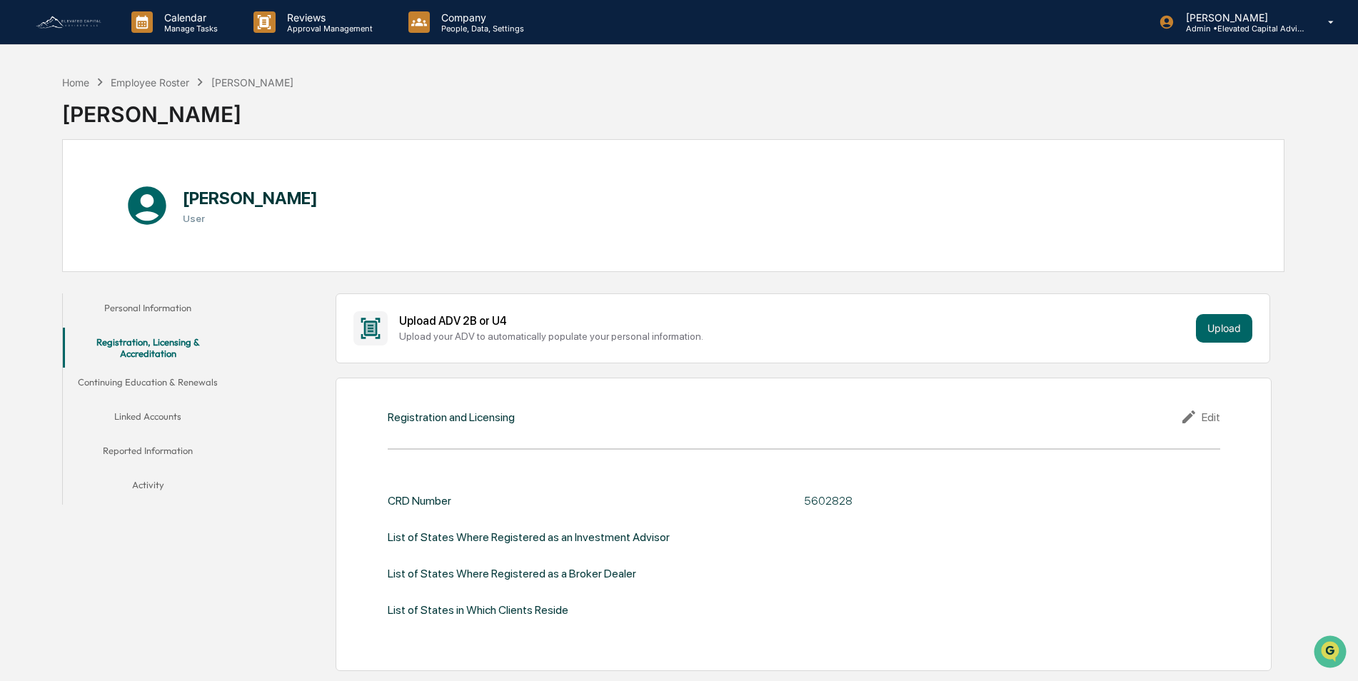
click at [159, 307] on button "Personal Information" at bounding box center [148, 310] width 171 height 34
